Goal: Information Seeking & Learning: Learn about a topic

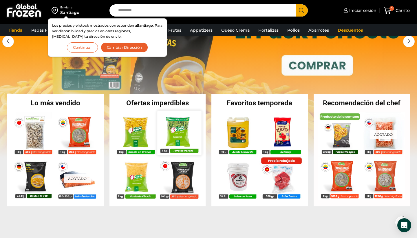
scroll to position [69, 0]
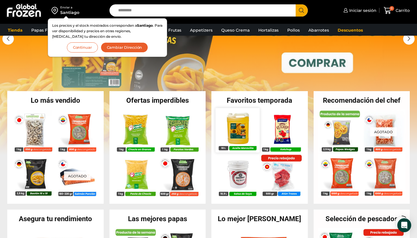
click at [240, 129] on img at bounding box center [237, 130] width 44 height 44
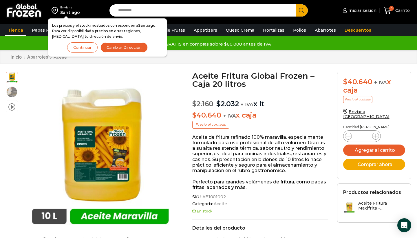
click at [17, 33] on link "Tienda" at bounding box center [15, 30] width 21 height 11
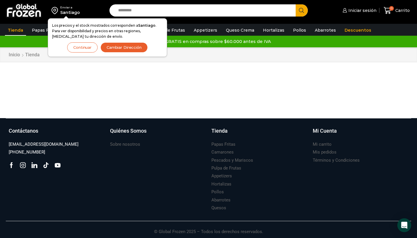
click at [117, 47] on button "Cambiar Dirección" at bounding box center [124, 47] width 47 height 10
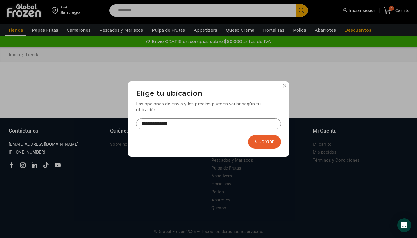
click at [185, 122] on input "**********" at bounding box center [208, 123] width 145 height 11
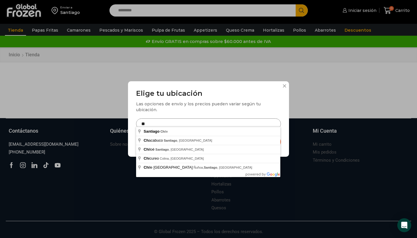
type input "*"
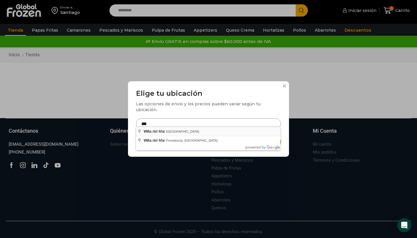
type input "**********"
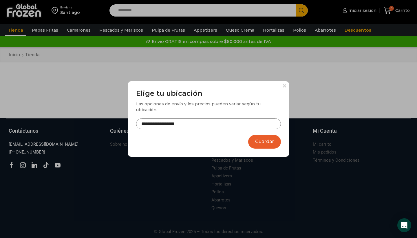
click at [261, 142] on button "Guardar" at bounding box center [264, 142] width 33 height 14
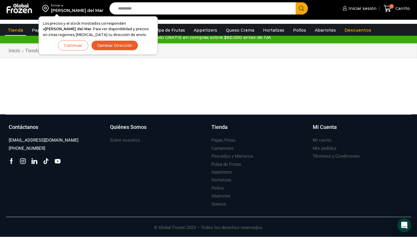
click at [80, 45] on button "Continuar" at bounding box center [73, 45] width 30 height 10
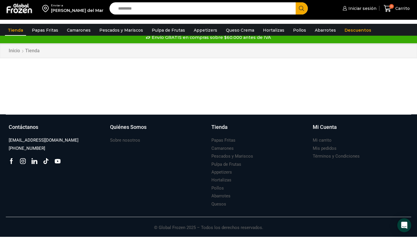
click at [136, 86] on div at bounding box center [208, 78] width 414 height 26
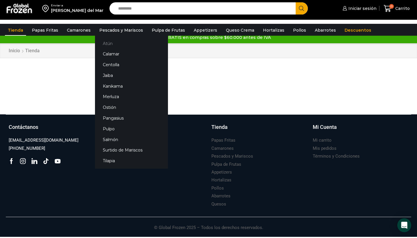
click at [114, 43] on link "Atún" at bounding box center [131, 43] width 73 height 11
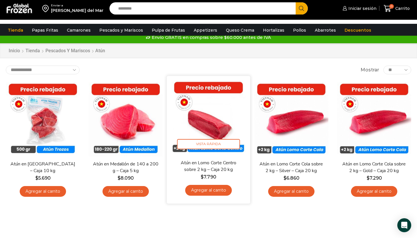
click at [199, 111] on img at bounding box center [208, 117] width 75 height 75
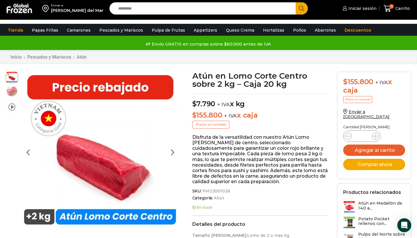
click at [15, 92] on img at bounding box center [12, 91] width 12 height 12
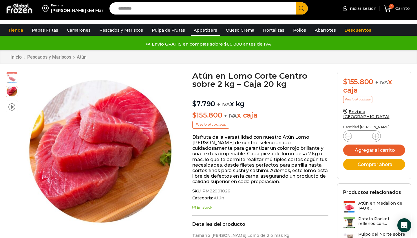
click at [199, 31] on link "Appetizers" at bounding box center [205, 30] width 29 height 11
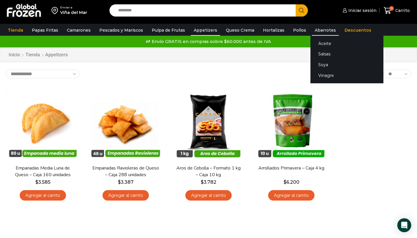
click at [318, 31] on link "Abarrotes" at bounding box center [325, 30] width 27 height 11
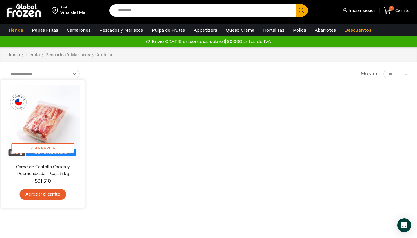
click at [43, 114] on img at bounding box center [43, 121] width 75 height 75
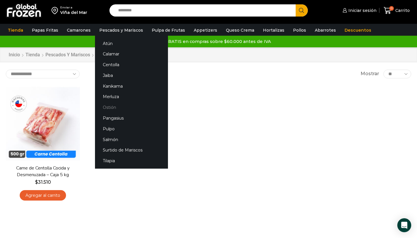
click at [110, 107] on link "Ostión" at bounding box center [131, 107] width 73 height 11
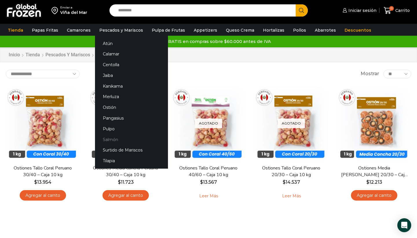
click at [110, 136] on link "Salmón" at bounding box center [131, 139] width 73 height 11
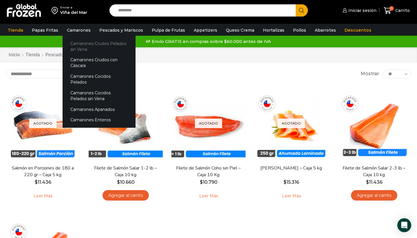
click at [122, 45] on link "Camarones Crudos Pelados sin Vena" at bounding box center [99, 46] width 73 height 17
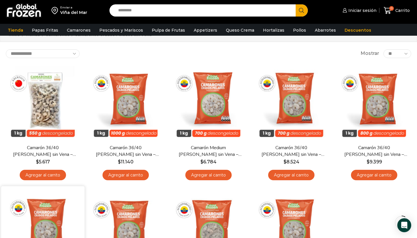
scroll to position [23, 0]
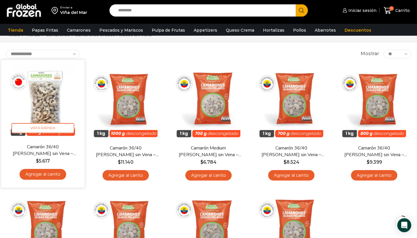
click at [47, 101] on img at bounding box center [43, 101] width 75 height 75
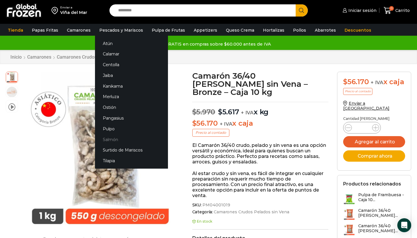
click at [114, 140] on link "Salmón" at bounding box center [131, 139] width 73 height 11
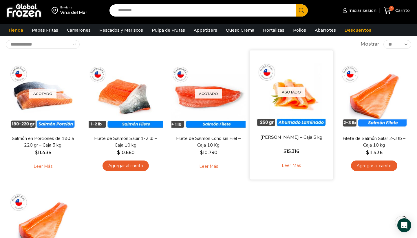
scroll to position [41, 0]
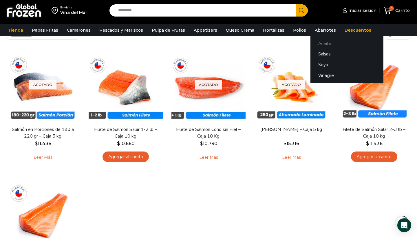
click at [318, 42] on link "Aceite" at bounding box center [347, 43] width 73 height 11
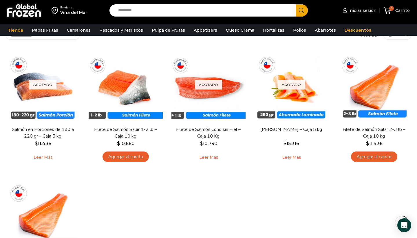
click at [230, 194] on div "Agotado Vista Rápida Salmón en Porciones de 180 a 220 gr – Caja 5 kg $ 11.436 L…" at bounding box center [208, 170] width 414 height 255
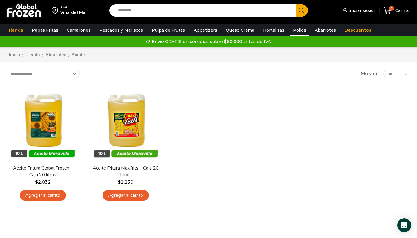
click at [290, 29] on link "Pollos" at bounding box center [299, 30] width 19 height 11
